Goal: Transaction & Acquisition: Purchase product/service

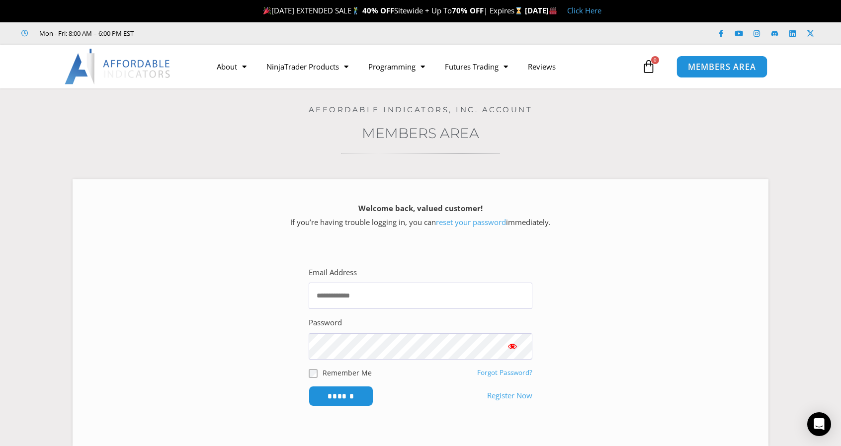
click at [710, 64] on span "MEMBERS AREA" at bounding box center [722, 67] width 68 height 8
click at [709, 65] on span "MEMBERS AREA" at bounding box center [722, 67] width 68 height 8
click at [395, 297] on input "Email Address" at bounding box center [421, 296] width 224 height 26
click at [399, 295] on input "Email Address" at bounding box center [421, 296] width 224 height 26
type input "**********"
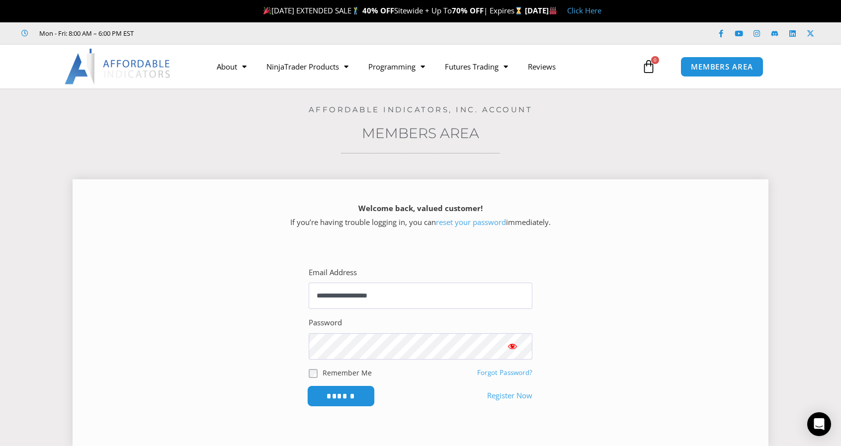
click at [338, 393] on input "******" at bounding box center [341, 396] width 68 height 21
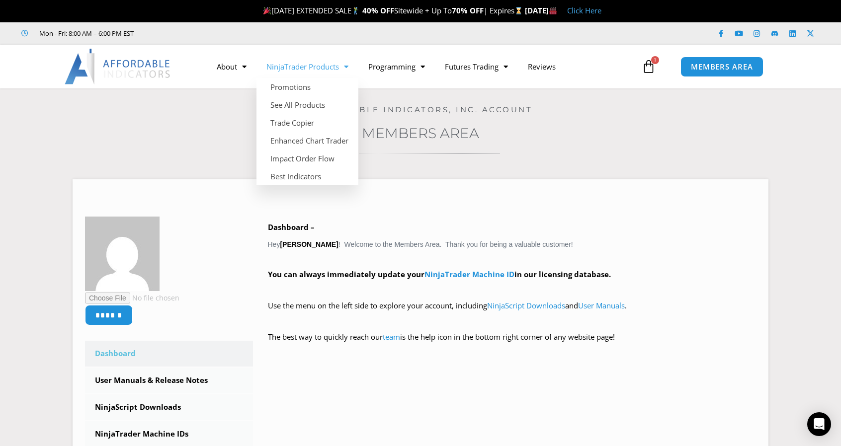
click at [345, 67] on span "Menu" at bounding box center [343, 66] width 9 height 17
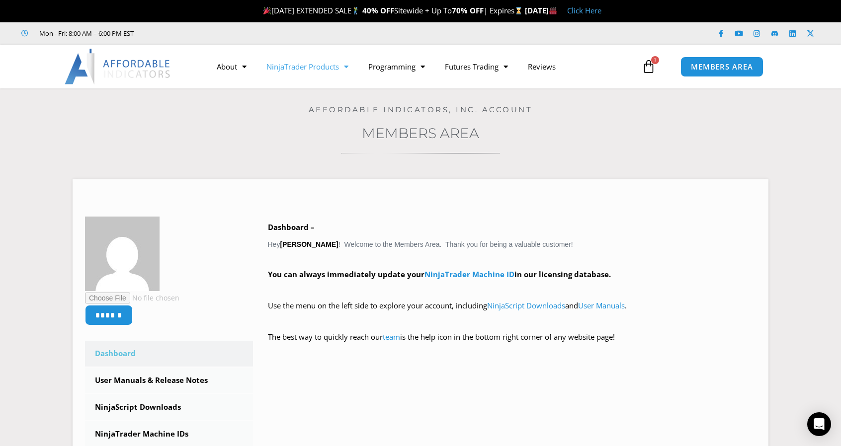
click at [343, 67] on span "Menu" at bounding box center [343, 66] width 9 height 17
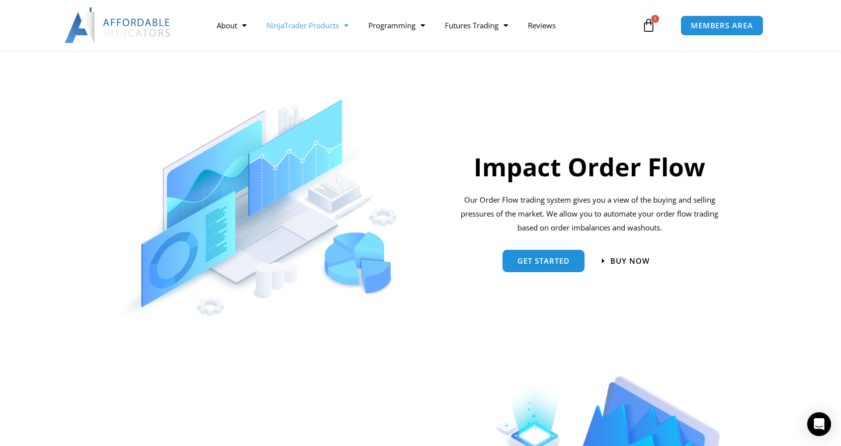
scroll to position [646, 0]
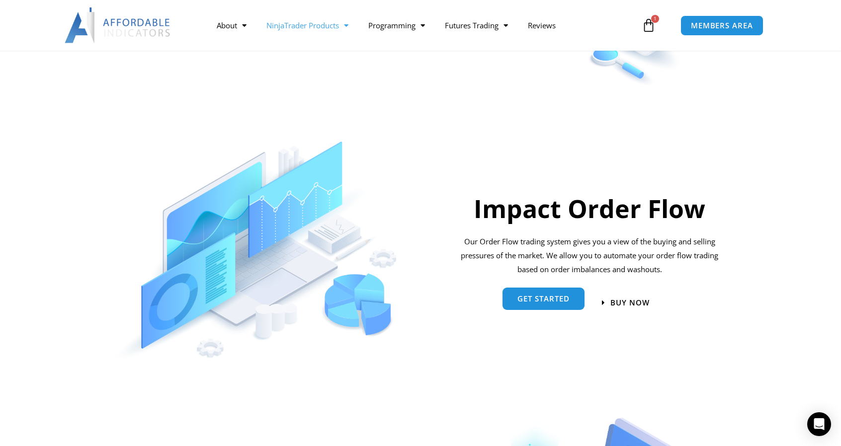
click at [527, 299] on span "Get started" at bounding box center [544, 298] width 52 height 7
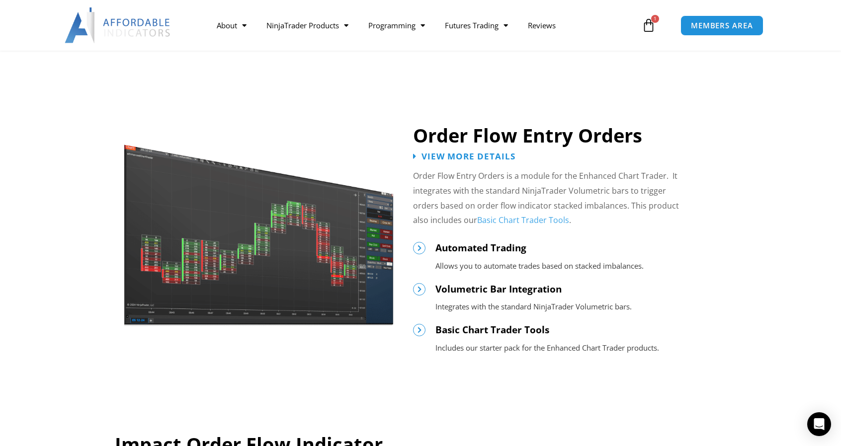
scroll to position [447, 0]
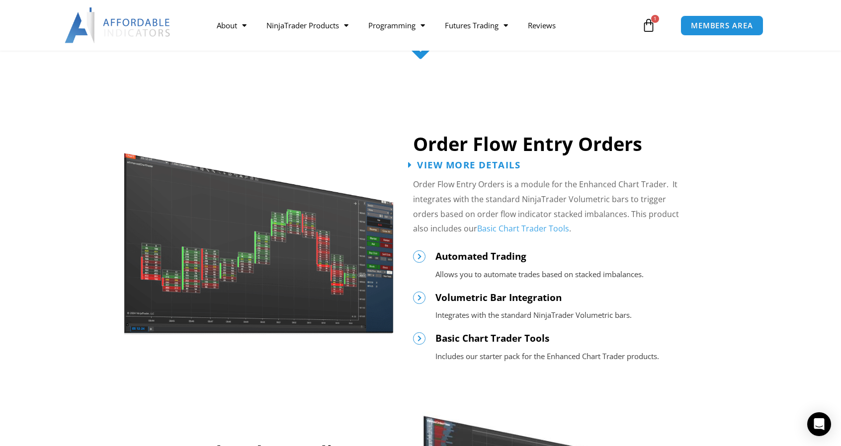
click at [494, 166] on span "View More Details" at bounding box center [468, 164] width 103 height 9
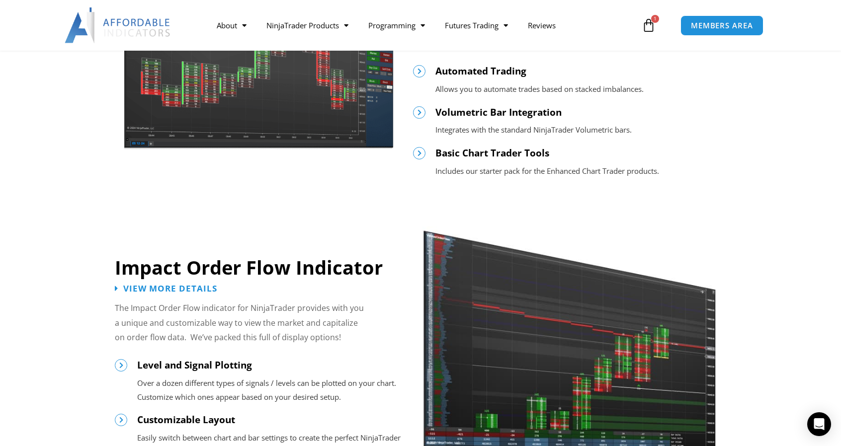
scroll to position [696, 0]
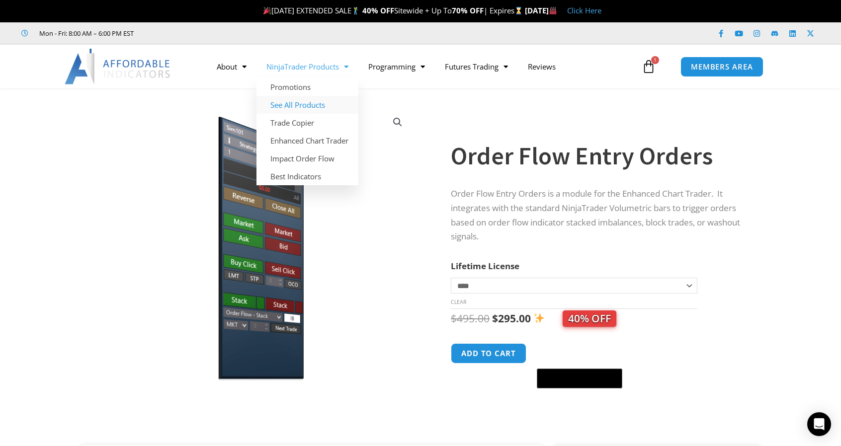
click at [321, 105] on link "See All Products" at bounding box center [308, 105] width 102 height 18
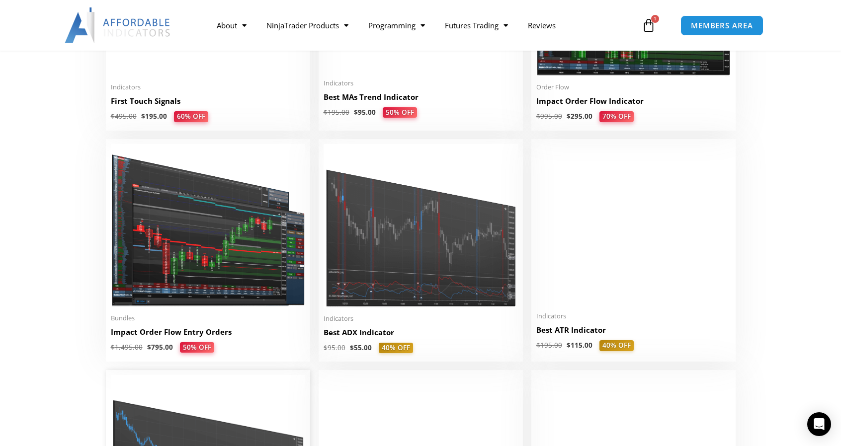
scroll to position [1740, 0]
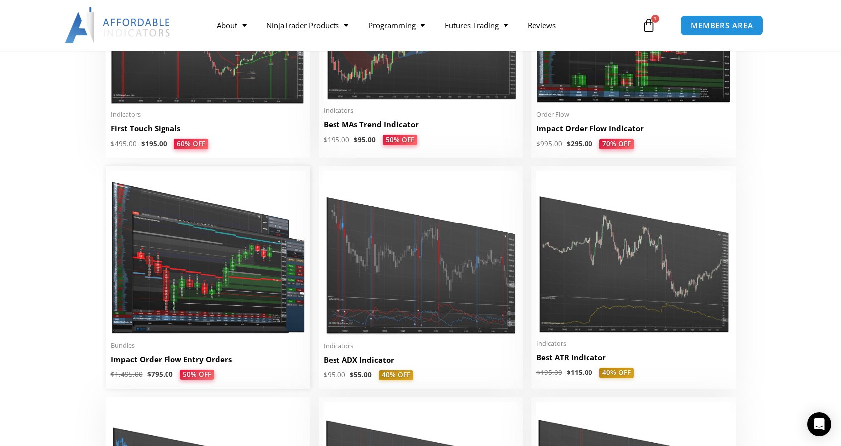
click at [221, 253] on img at bounding box center [208, 254] width 194 height 164
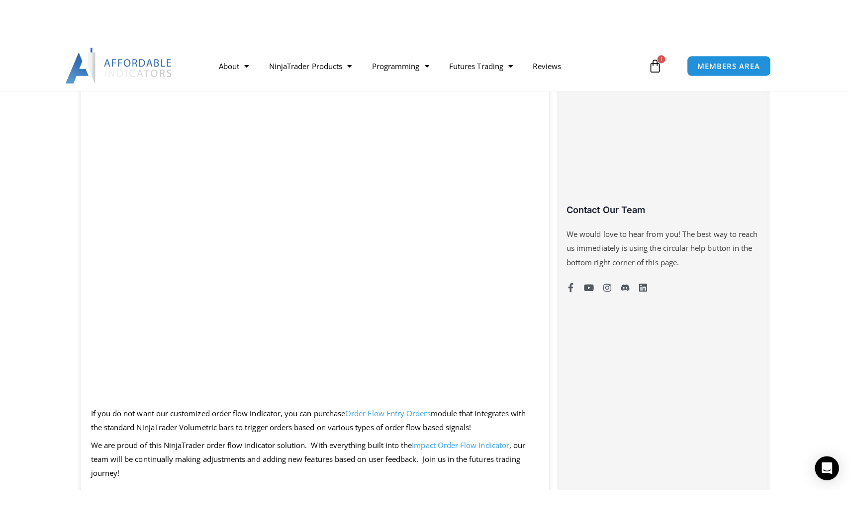
scroll to position [646, 0]
